Goal: Task Accomplishment & Management: Use online tool/utility

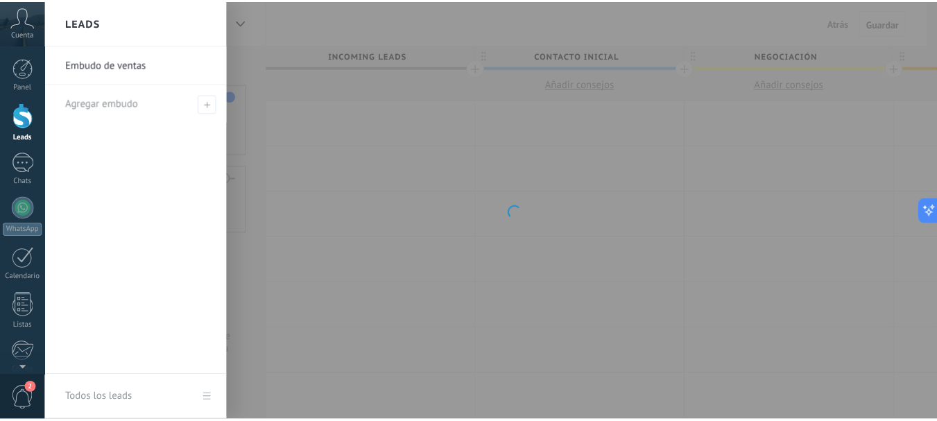
scroll to position [139, 0]
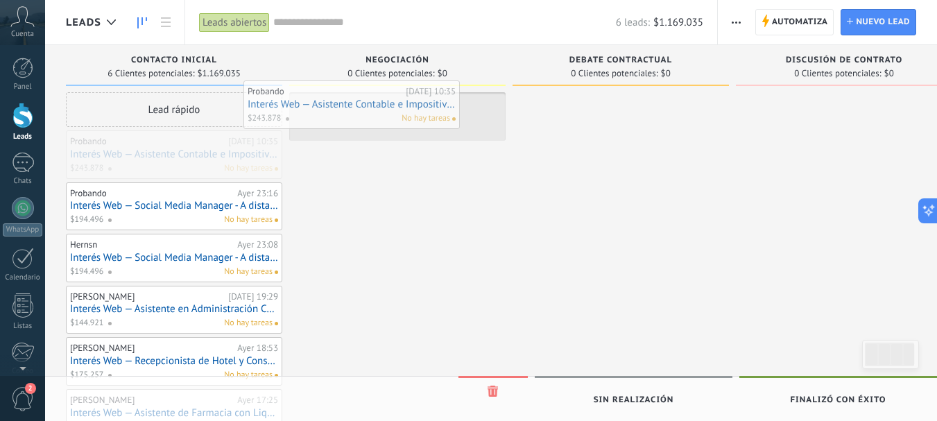
drag, startPoint x: 225, startPoint y: 159, endPoint x: 403, endPoint y: 109, distance: 184.4
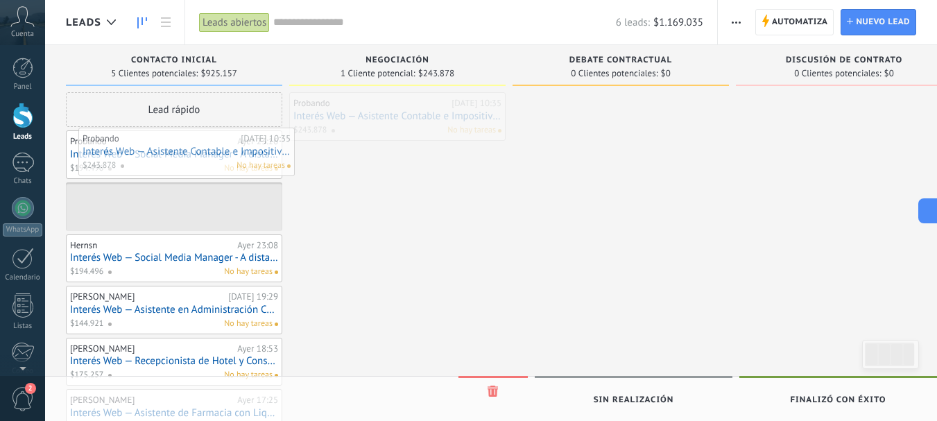
drag, startPoint x: 411, startPoint y: 103, endPoint x: 197, endPoint y: 141, distance: 217.6
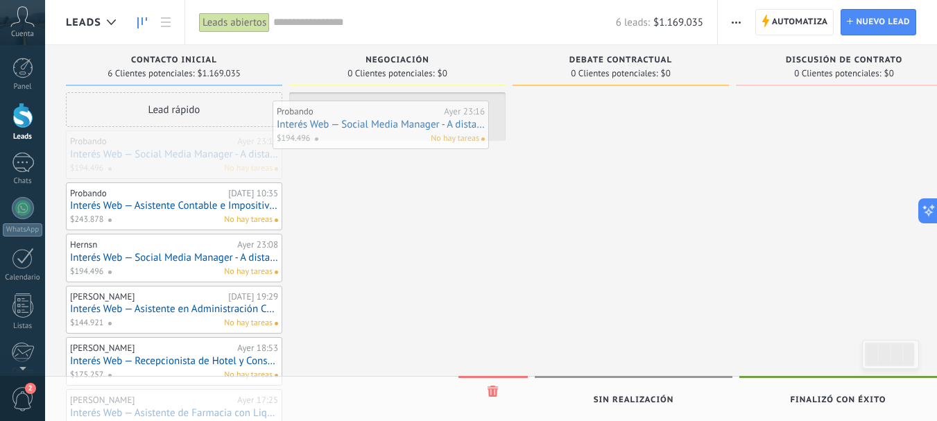
drag, startPoint x: 195, startPoint y: 149, endPoint x: 405, endPoint y: 116, distance: 212.6
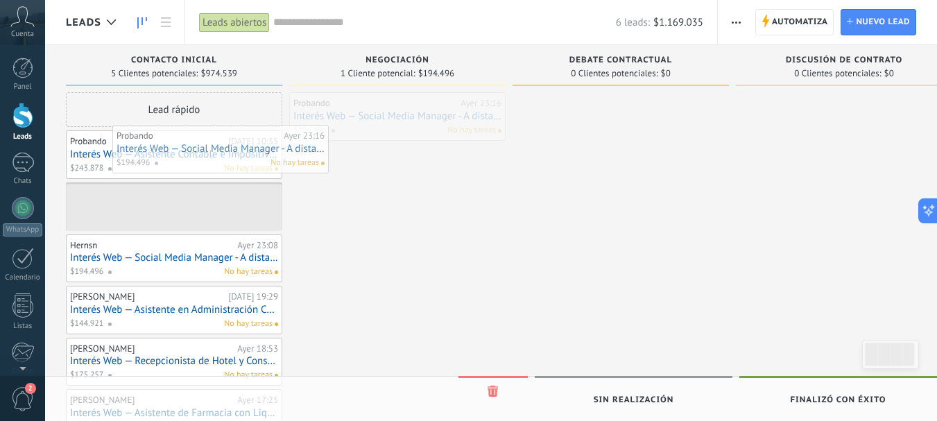
drag, startPoint x: 382, startPoint y: 114, endPoint x: 196, endPoint y: 150, distance: 189.3
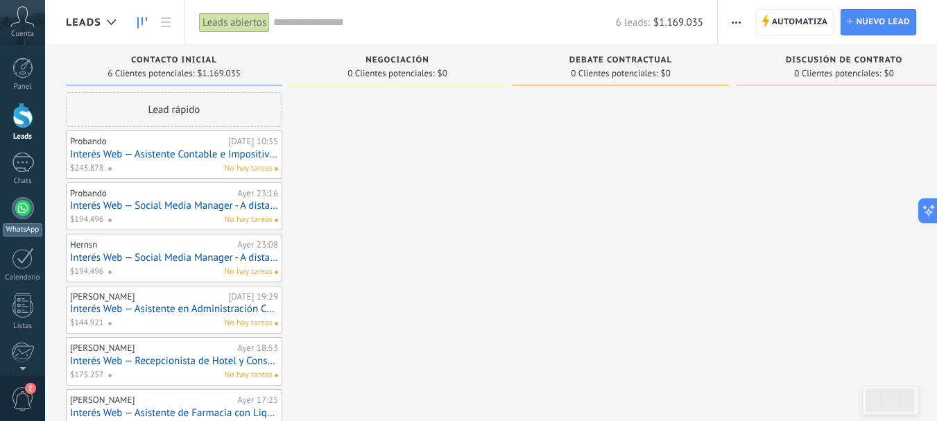
click at [18, 213] on div at bounding box center [23, 208] width 22 height 22
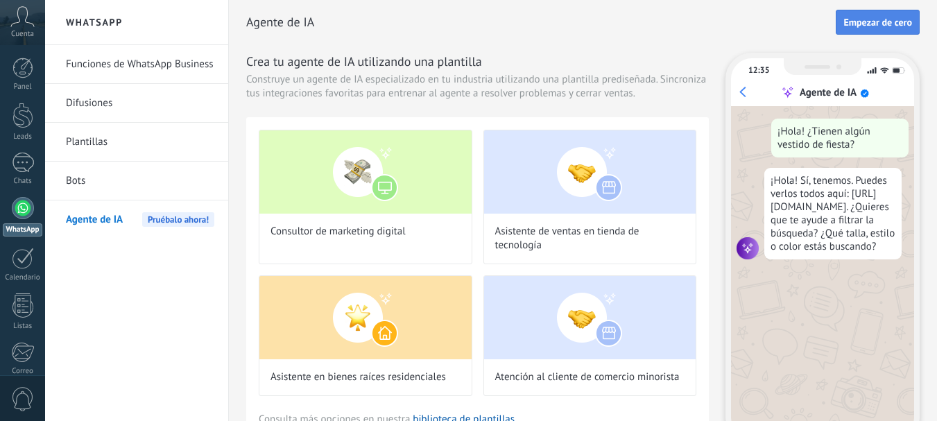
click at [891, 30] on button "Empezar de cero" at bounding box center [877, 22] width 84 height 25
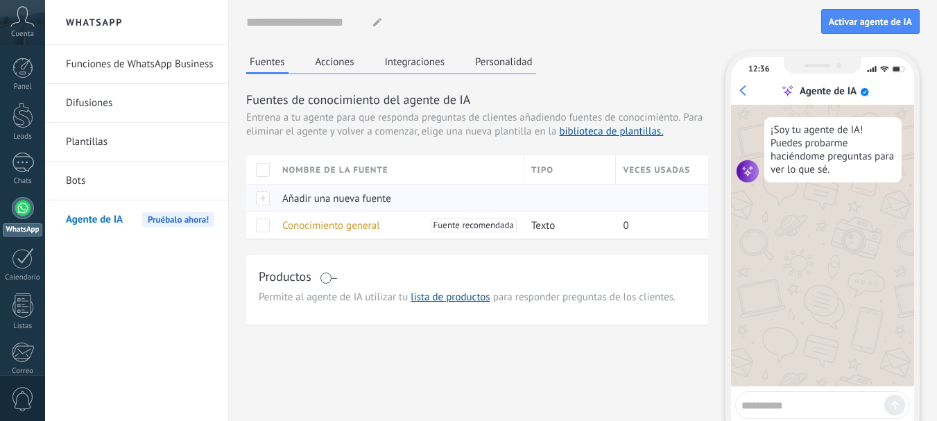
click at [261, 200] on div at bounding box center [260, 197] width 29 height 27
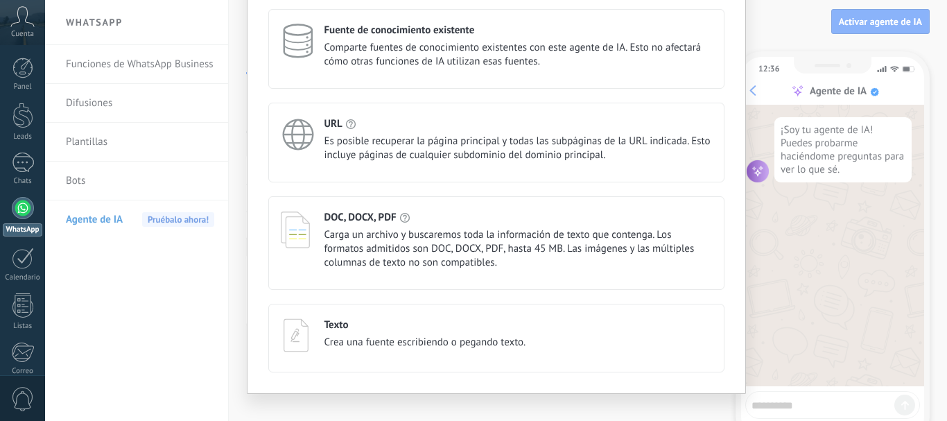
scroll to position [45, 0]
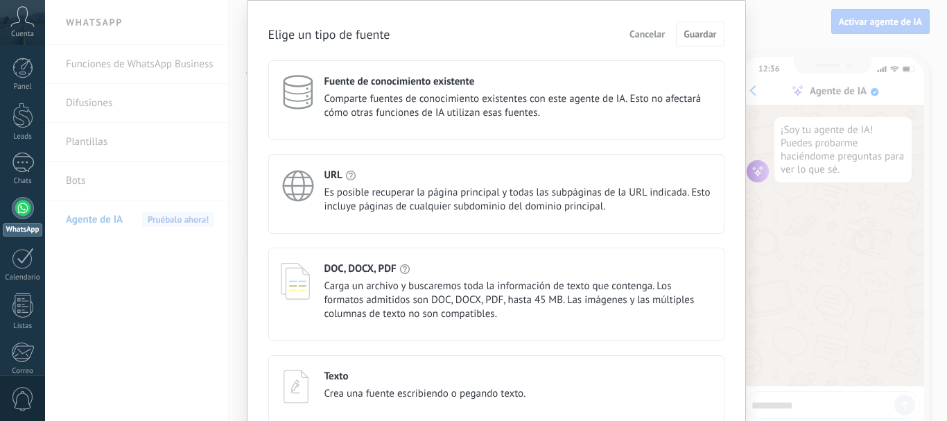
click at [449, 114] on span "Comparte fuentes de conocimiento existentes con este agente de IA. Esto no afec…" at bounding box center [518, 106] width 388 height 28
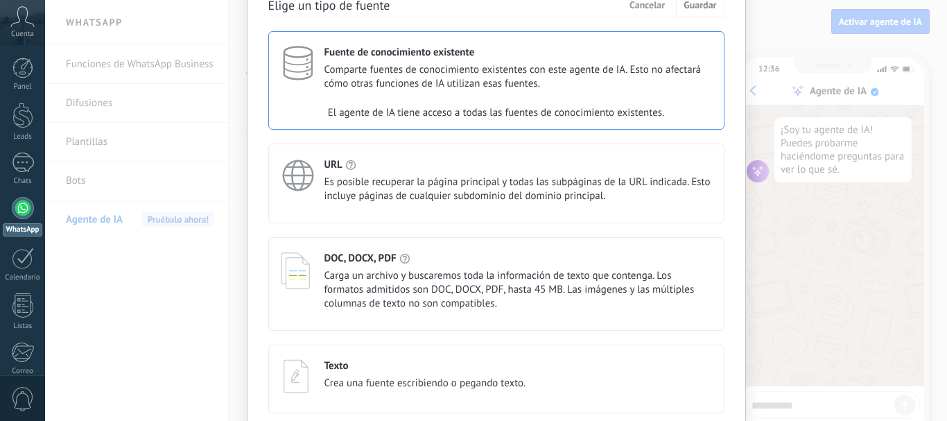
scroll to position [0, 0]
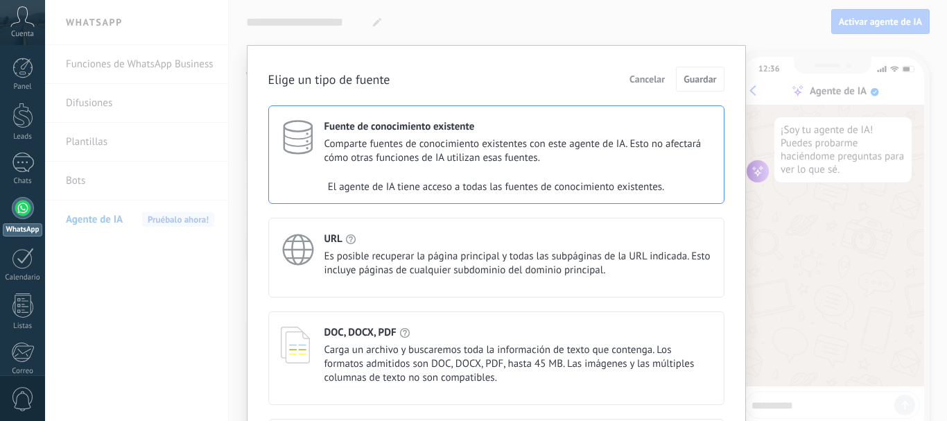
click at [451, 172] on div "Fuente de conocimiento existente Comparte fuentes de conocimiento existentes co…" at bounding box center [496, 154] width 456 height 98
click at [415, 261] on span "Es posible recuperar la página principal y todas las subpáginas de la URL indic…" at bounding box center [518, 264] width 388 height 28
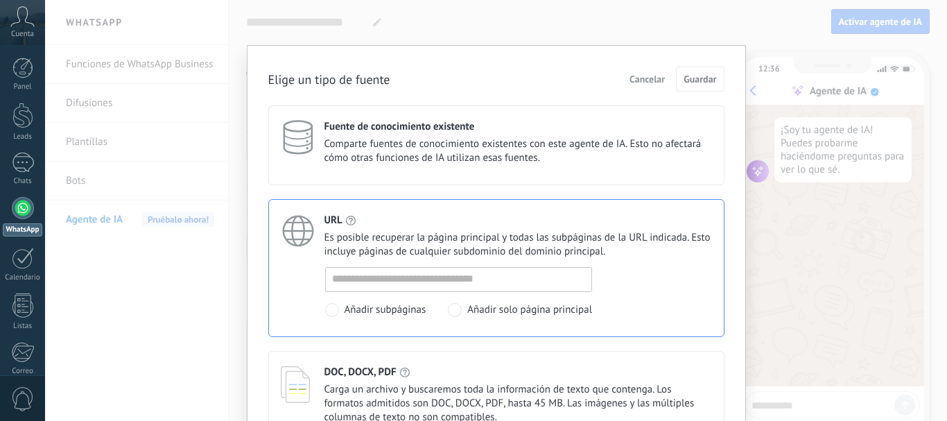
click at [474, 138] on span "Comparte fuentes de conocimiento existentes con este agente de IA. Esto no afec…" at bounding box center [518, 151] width 388 height 28
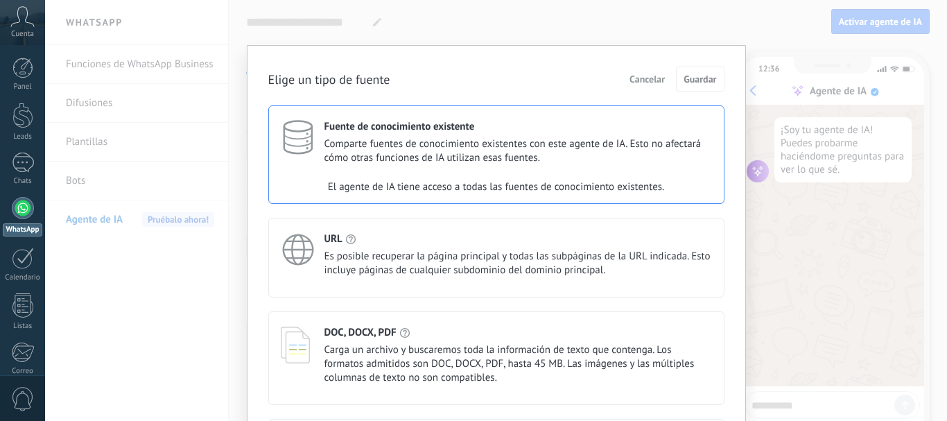
click at [445, 196] on div "El agente de IA tiene acceso a todas las fuentes de conocimiento existentes." at bounding box center [496, 187] width 455 height 28
click at [449, 189] on div "El agente de IA tiene acceso a todas las fuentes de conocimiento existentes." at bounding box center [496, 187] width 455 height 28
click at [659, 80] on span "Cancelar" at bounding box center [647, 79] width 35 height 10
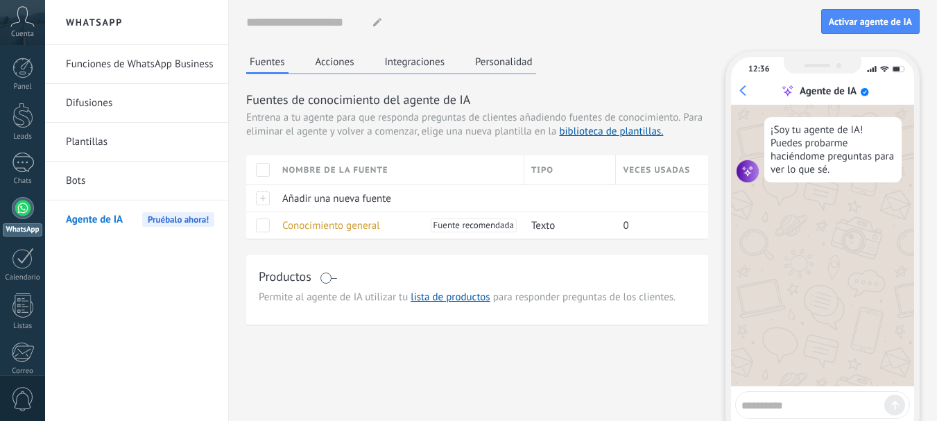
click at [766, 408] on textarea at bounding box center [812, 402] width 143 height 17
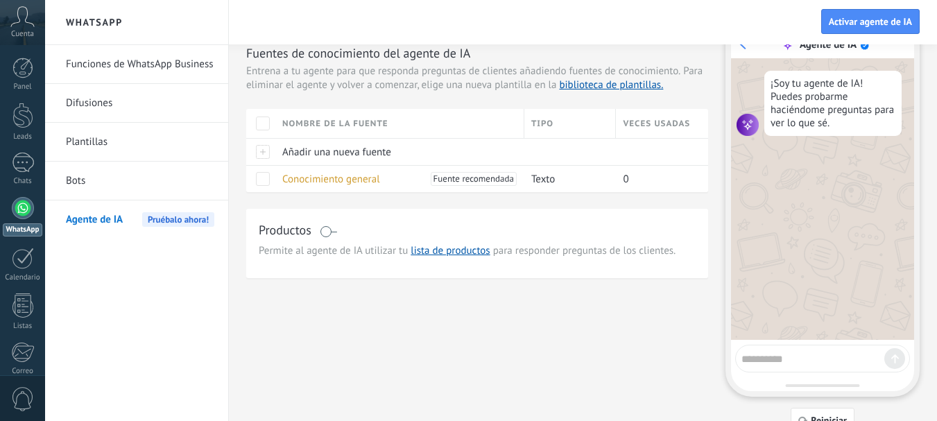
scroll to position [69, 0]
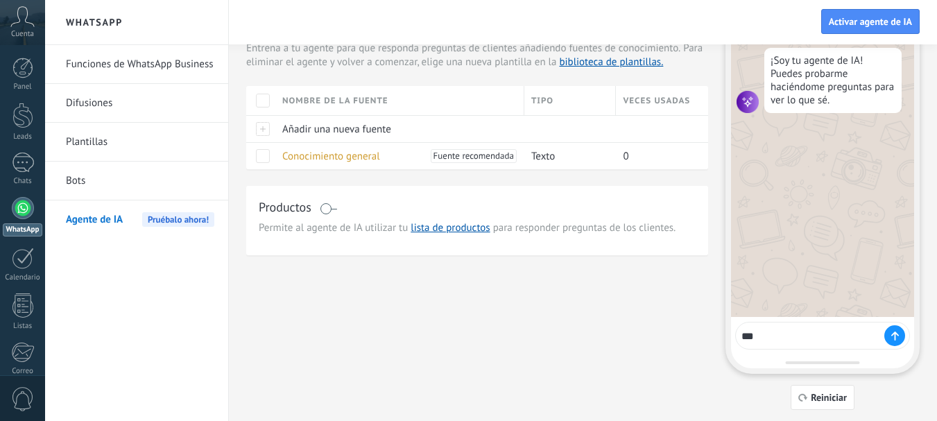
type textarea "****"
type textarea "*"
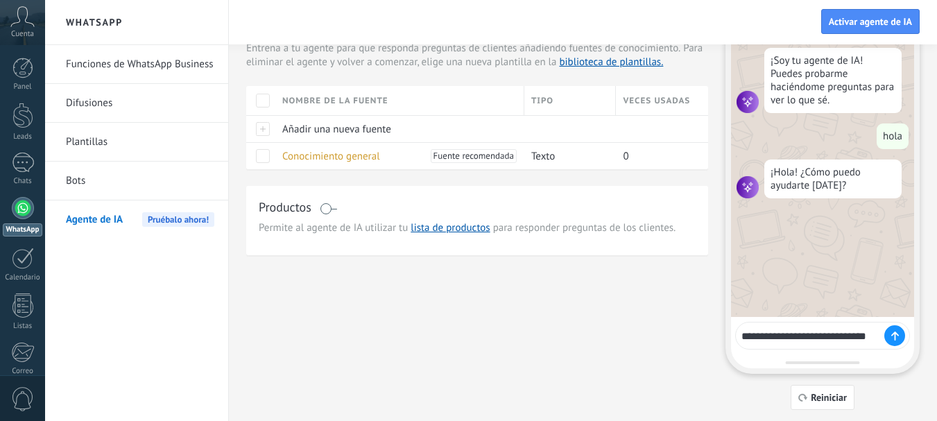
type textarea "**********"
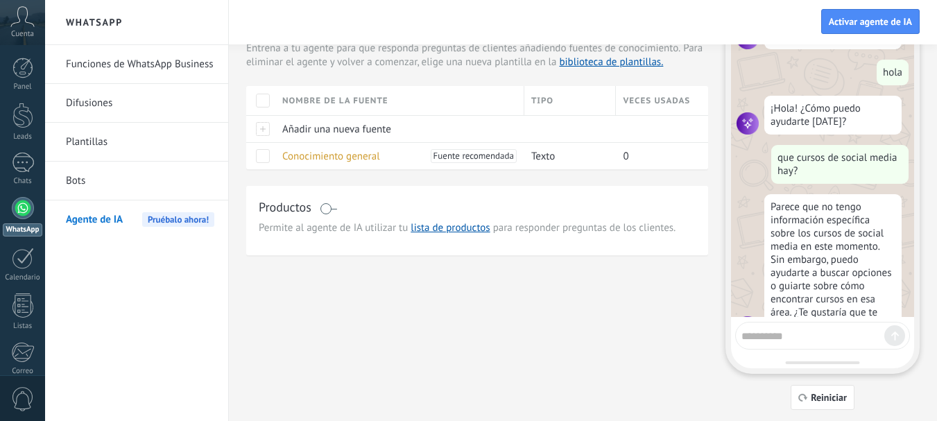
scroll to position [103, 0]
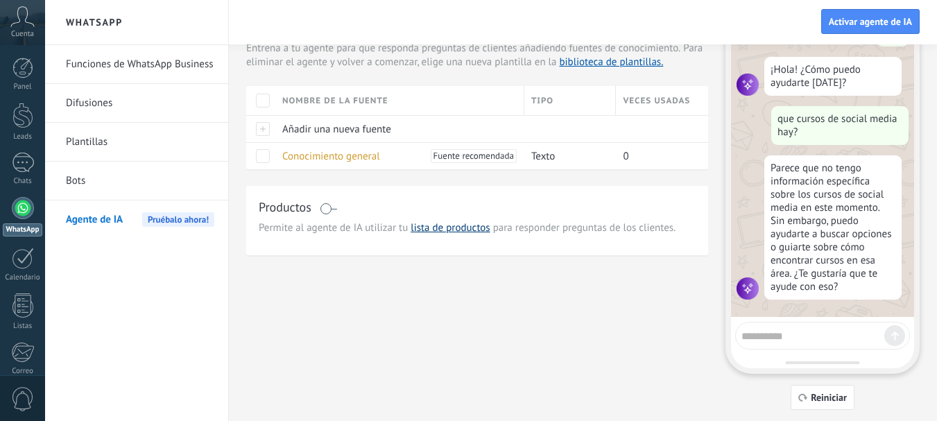
click at [417, 232] on link "lista de productos" at bounding box center [449, 227] width 79 height 13
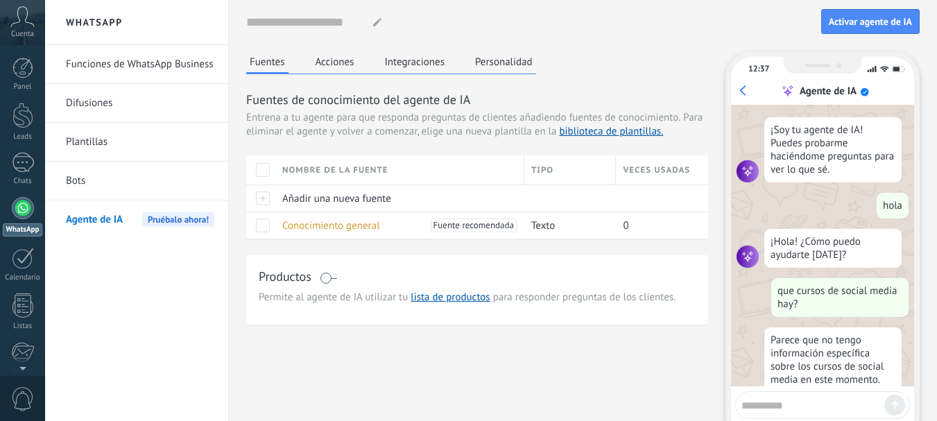
scroll to position [103, 0]
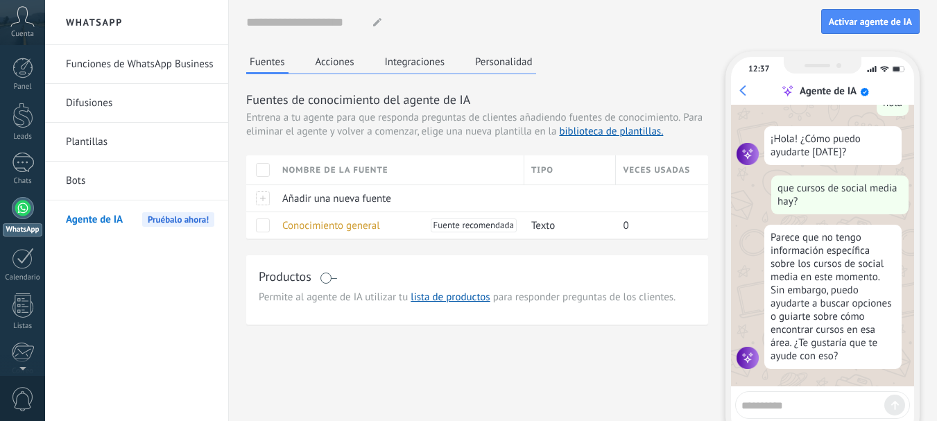
click at [325, 279] on span at bounding box center [328, 277] width 17 height 11
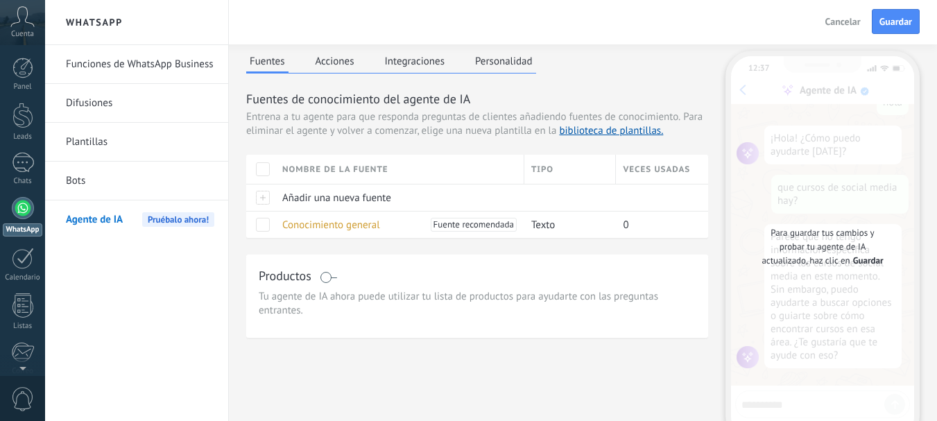
scroll to position [0, 0]
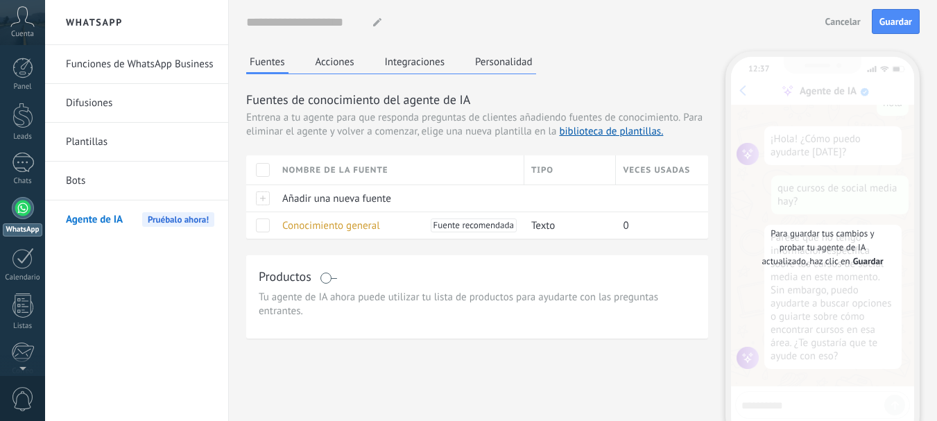
click at [339, 65] on button "Acciones" at bounding box center [335, 61] width 46 height 21
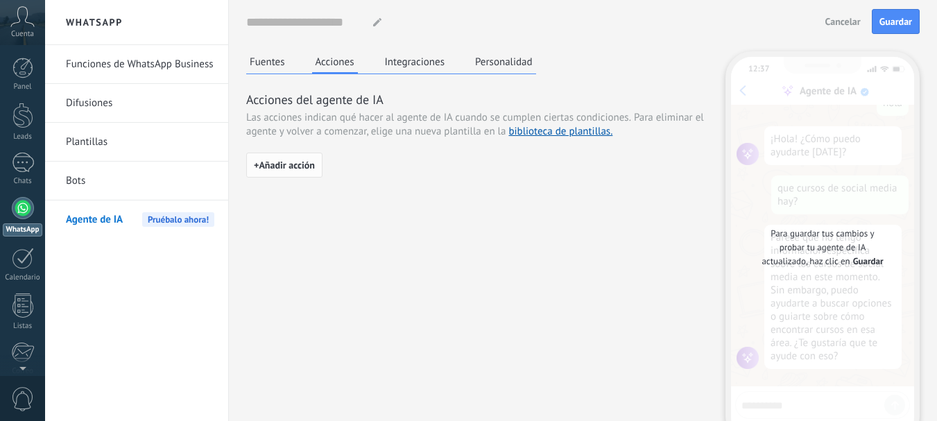
click at [315, 162] on span "+ Añadir acción" at bounding box center [284, 165] width 61 height 10
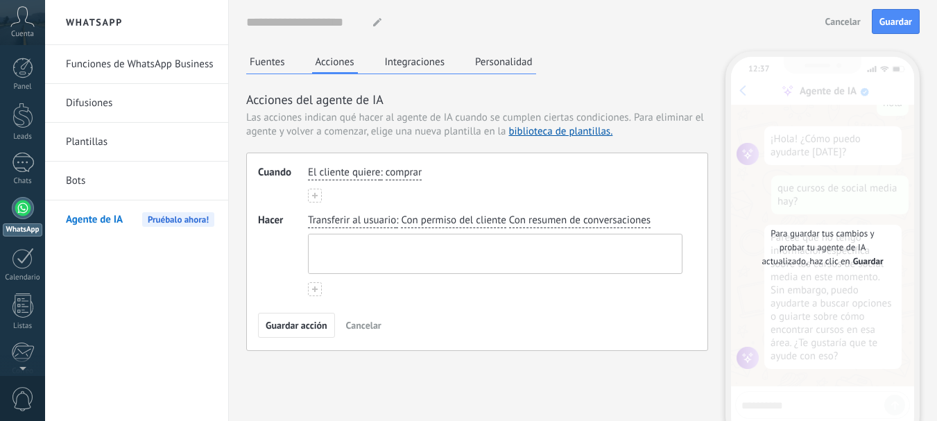
click at [439, 237] on textarea at bounding box center [494, 253] width 370 height 39
click at [496, 66] on button "Personalidad" at bounding box center [503, 61] width 64 height 21
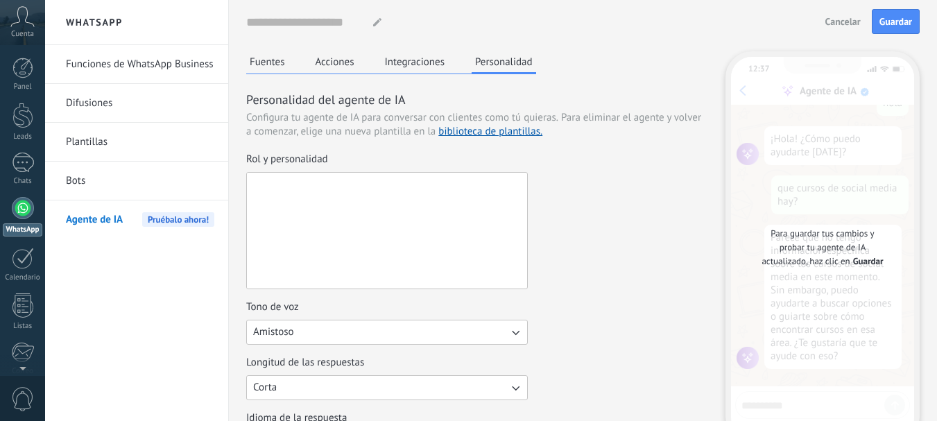
click at [392, 226] on textarea "Rol y personalidad" at bounding box center [385, 231] width 277 height 116
type textarea "**********"
drag, startPoint x: 647, startPoint y: 200, endPoint x: 697, endPoint y: 177, distance: 54.9
click at [647, 200] on div "**********" at bounding box center [477, 221] width 462 height 137
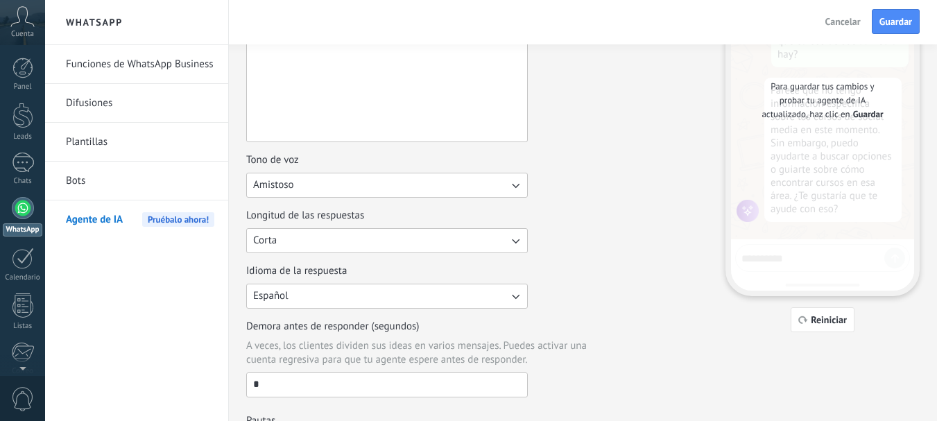
scroll to position [216, 0]
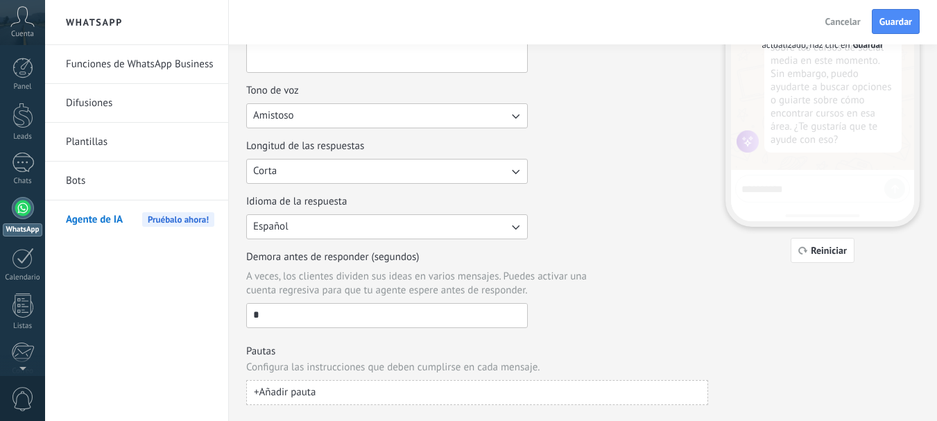
click at [426, 394] on button "+ Añadir pauta" at bounding box center [477, 392] width 462 height 25
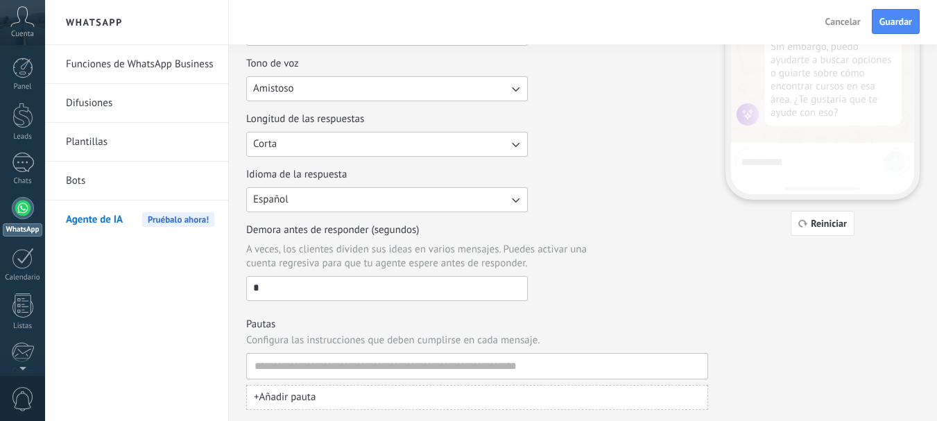
scroll to position [0, 0]
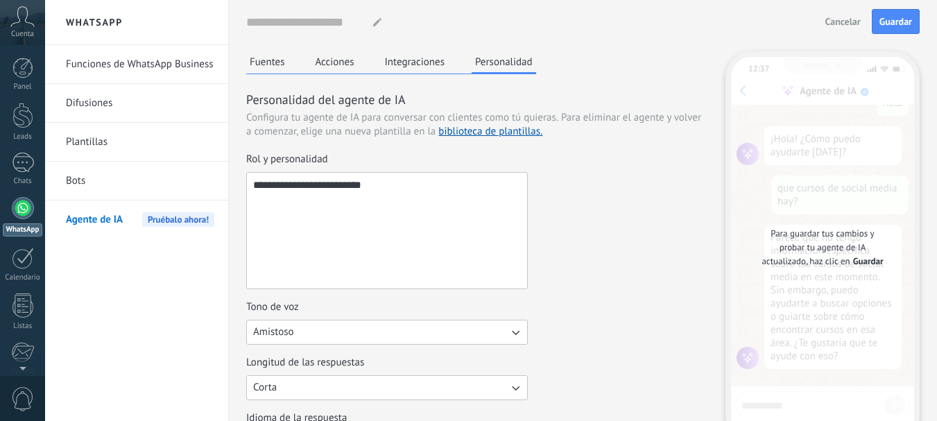
click at [411, 69] on button "Integraciones" at bounding box center [414, 61] width 67 height 21
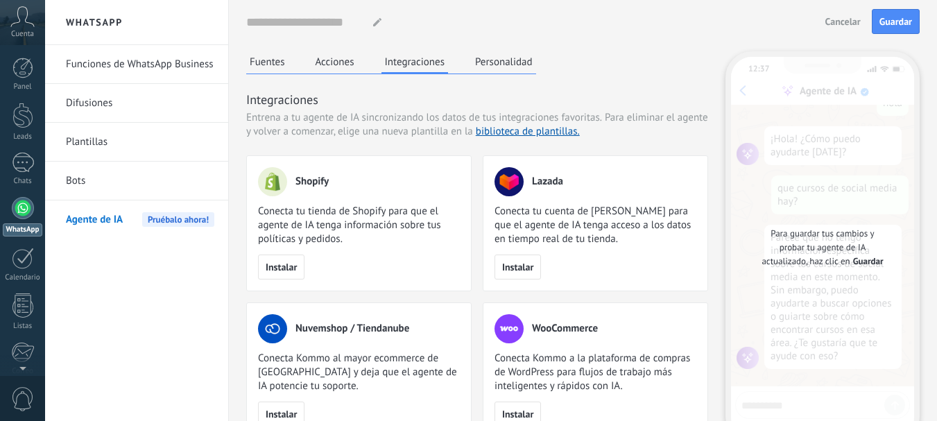
click at [311, 51] on div "Nombre del agente... Cancelar Guardar Fuentes Acciones Integraciones Personalid…" at bounding box center [582, 239] width 673 height 479
click at [320, 64] on button "Acciones" at bounding box center [335, 61] width 46 height 21
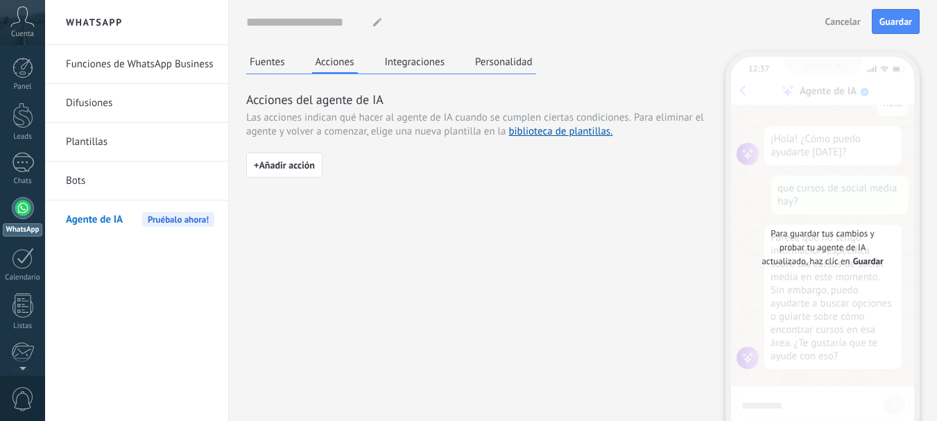
click at [270, 64] on button "Fuentes" at bounding box center [267, 61] width 42 height 21
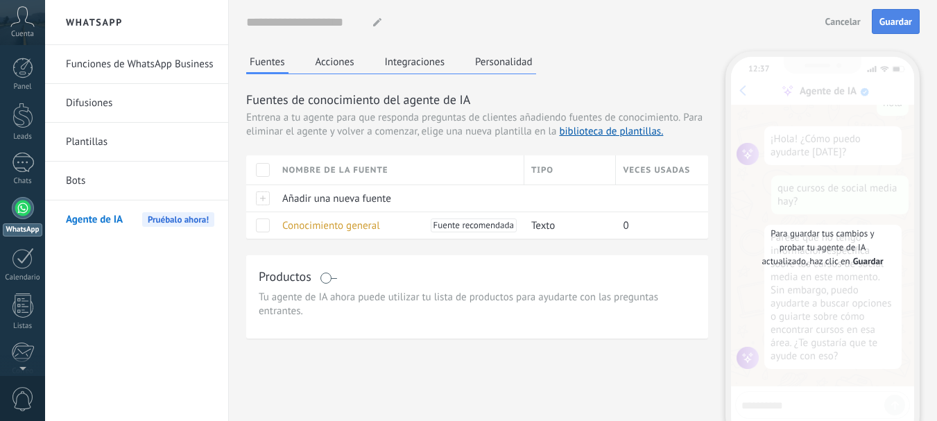
click at [896, 17] on span "Guardar" at bounding box center [895, 22] width 33 height 10
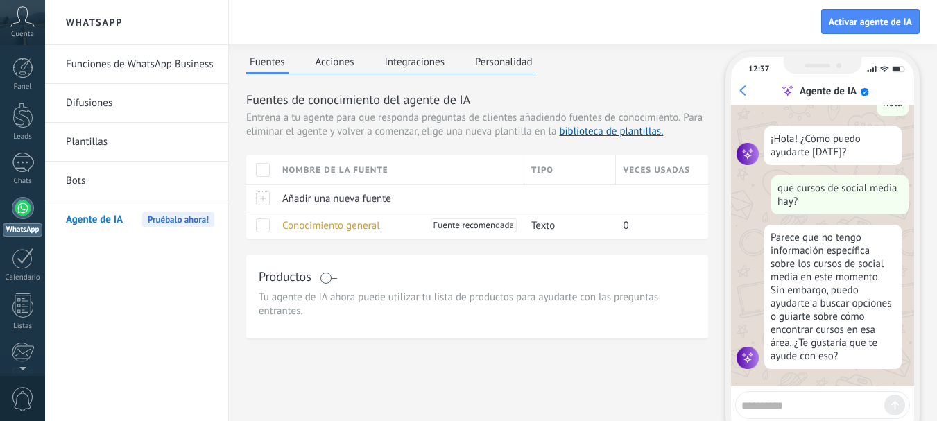
scroll to position [74, 0]
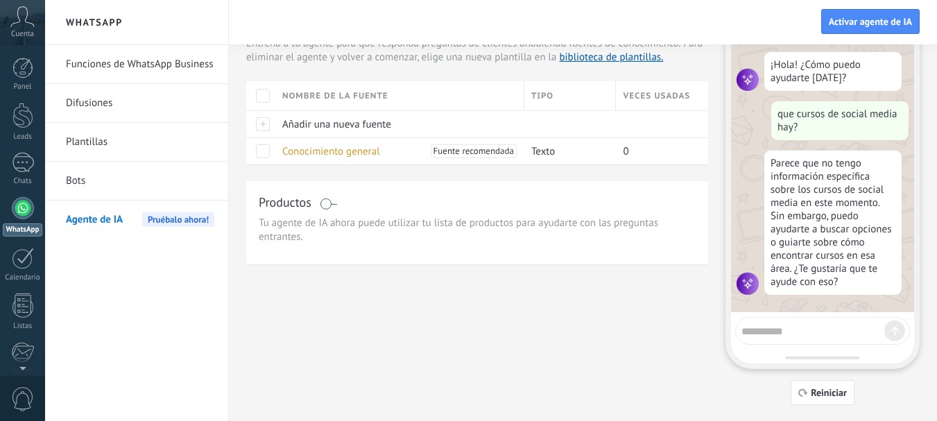
click at [801, 328] on textarea at bounding box center [812, 328] width 143 height 17
click at [810, 105] on div "que cursos de social media hay?" at bounding box center [839, 120] width 137 height 39
click at [810, 107] on div "que cursos de social media hay?" at bounding box center [839, 120] width 137 height 39
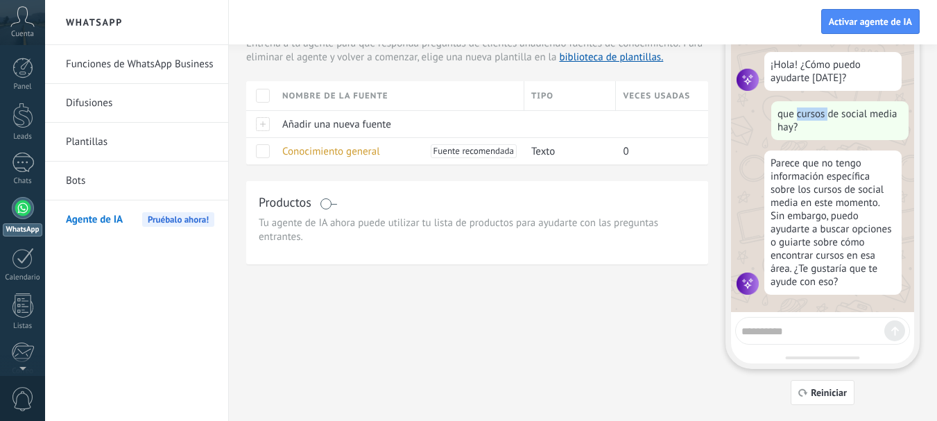
click at [809, 114] on div "que cursos de social media hay?" at bounding box center [839, 120] width 137 height 39
click at [790, 324] on textarea at bounding box center [812, 328] width 143 height 17
paste textarea "**********"
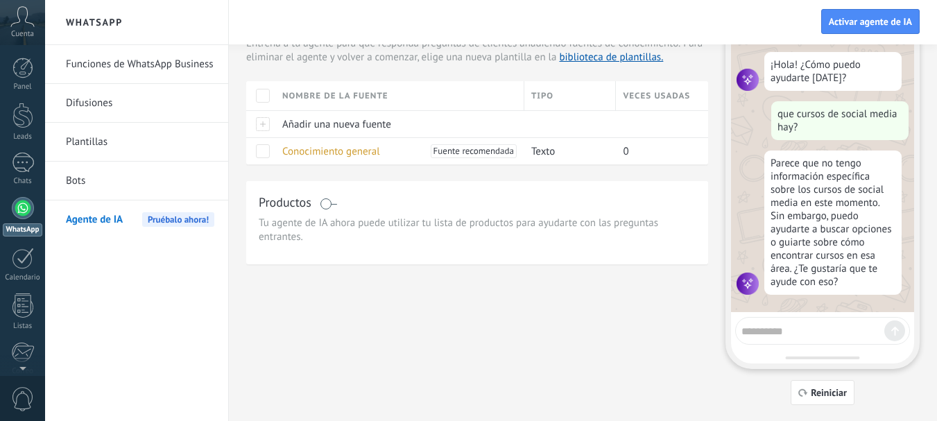
type textarea "**********"
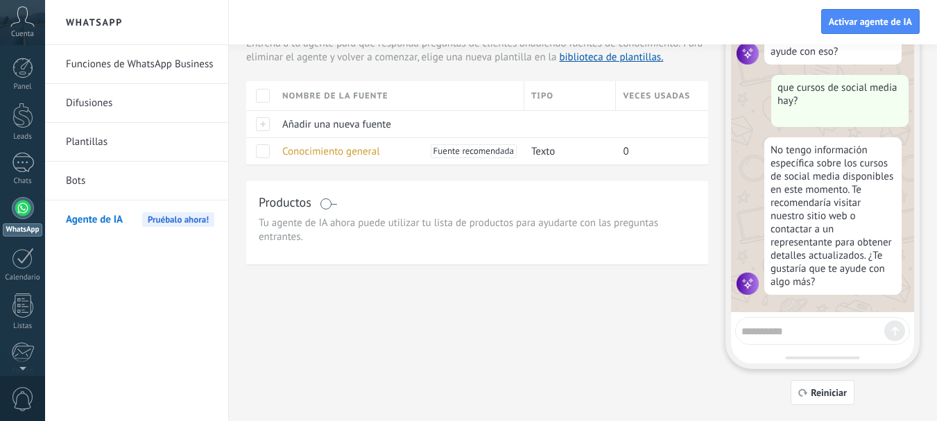
scroll to position [5, 0]
